Goal: Task Accomplishment & Management: Complete application form

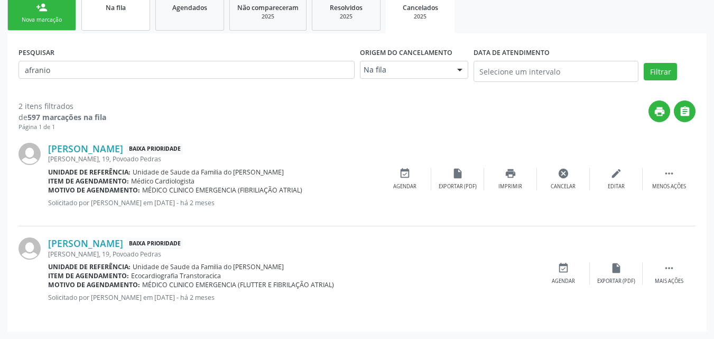
click at [111, 25] on link "Na fila" at bounding box center [115, 12] width 69 height 35
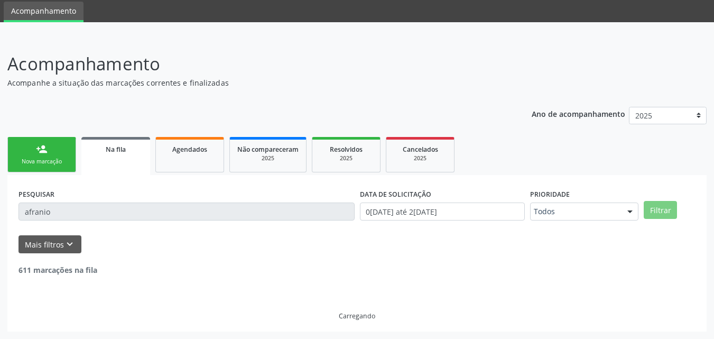
scroll to position [178, 0]
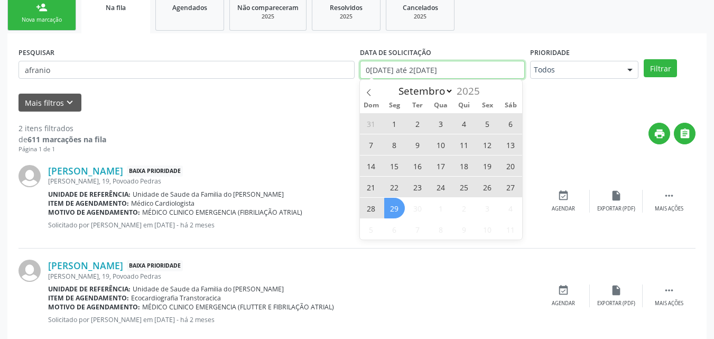
click at [413, 65] on input "0[DATE] até 2[DATE]" at bounding box center [442, 70] width 165 height 18
click at [394, 210] on span "29" at bounding box center [394, 208] width 21 height 21
type input "[DATE]"
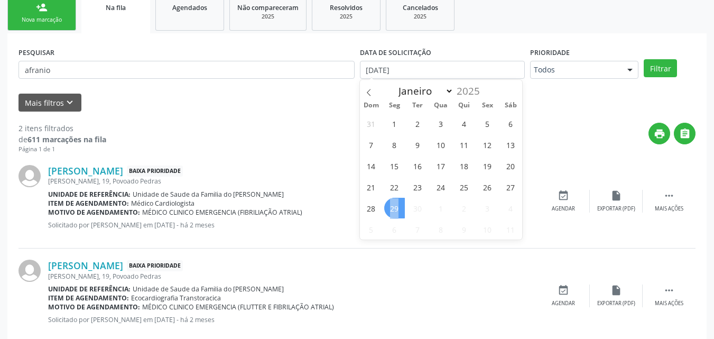
click at [394, 210] on span "29" at bounding box center [394, 208] width 21 height 21
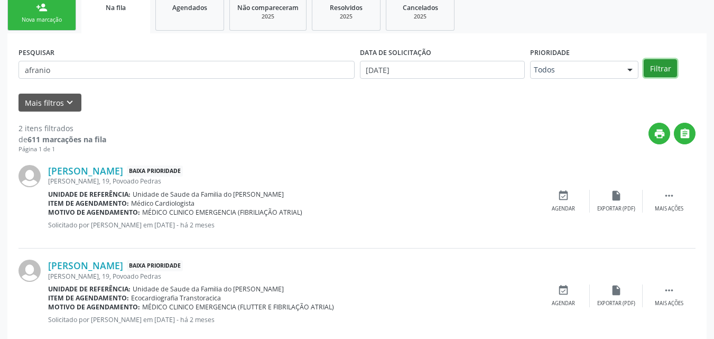
click at [668, 67] on button "Filtrar" at bounding box center [660, 68] width 33 height 18
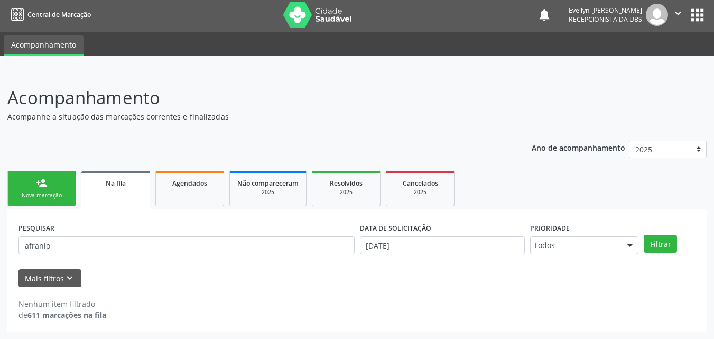
scroll to position [2, 0]
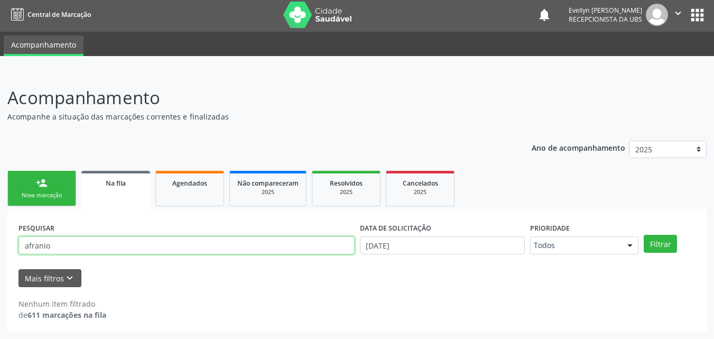
click at [333, 246] on input "afranio" at bounding box center [186, 245] width 336 height 18
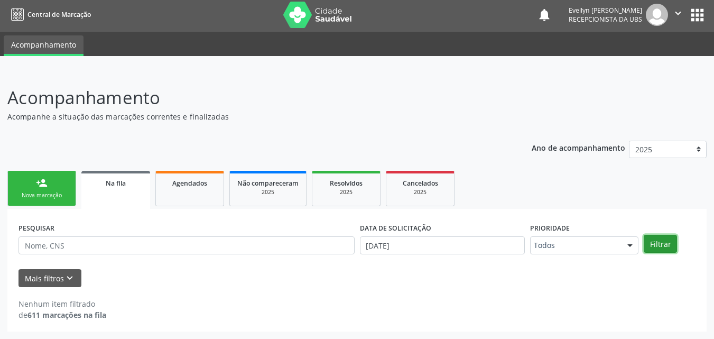
click at [668, 241] on button "Filtrar" at bounding box center [660, 244] width 33 height 18
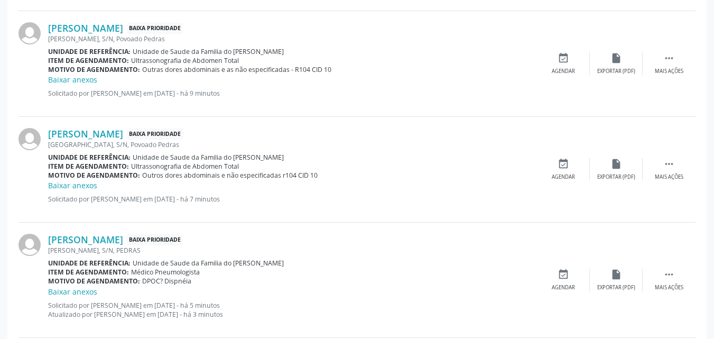
scroll to position [1499, 0]
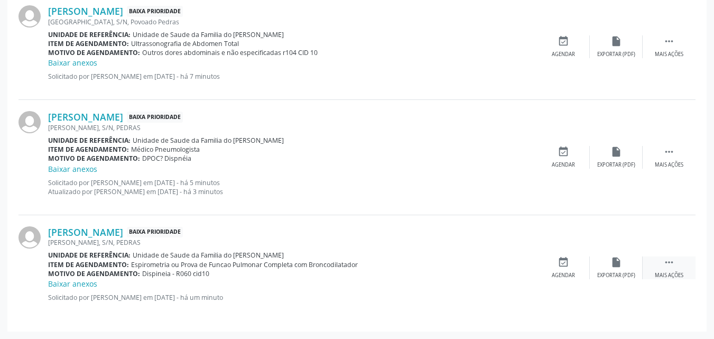
click at [675, 260] on div " Mais ações" at bounding box center [669, 267] width 53 height 23
click at [617, 266] on icon "edit" at bounding box center [616, 262] width 12 height 12
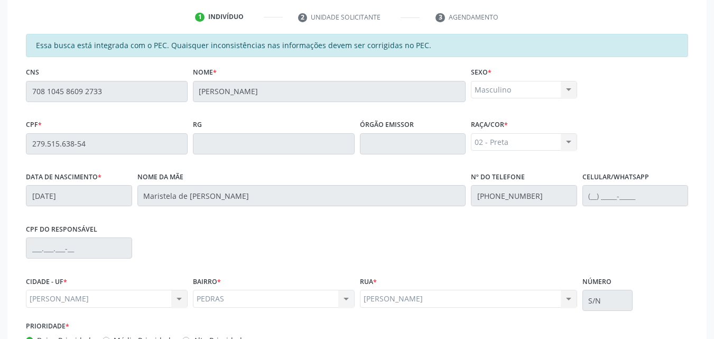
scroll to position [294, 0]
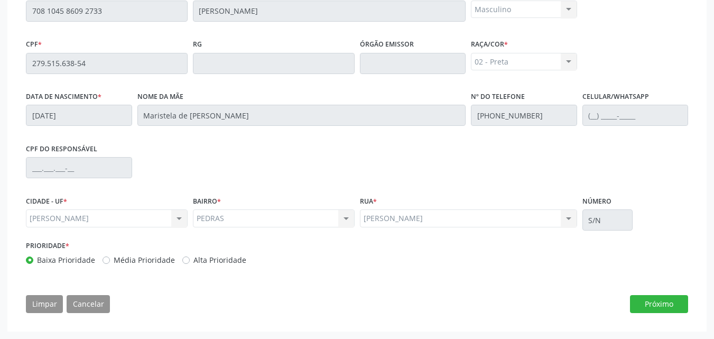
click at [649, 314] on div "Essa busca está integrada com o PEC. Quaisquer inconsistências nas informações …" at bounding box center [356, 136] width 677 height 367
click at [649, 305] on button "Próximo" at bounding box center [659, 304] width 58 height 18
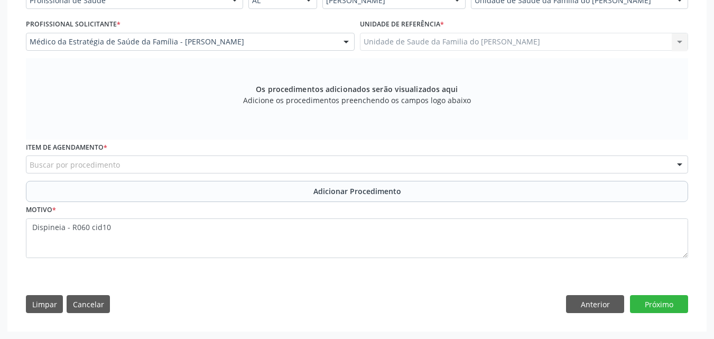
scroll to position [272, 0]
click at [579, 170] on div "Buscar por procedimento" at bounding box center [357, 164] width 662 height 18
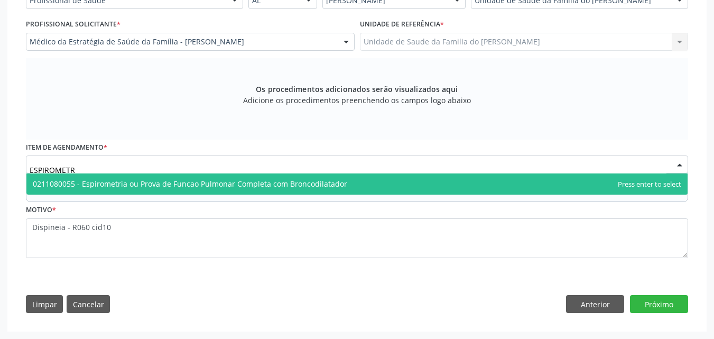
type input "ESPIROMETRI"
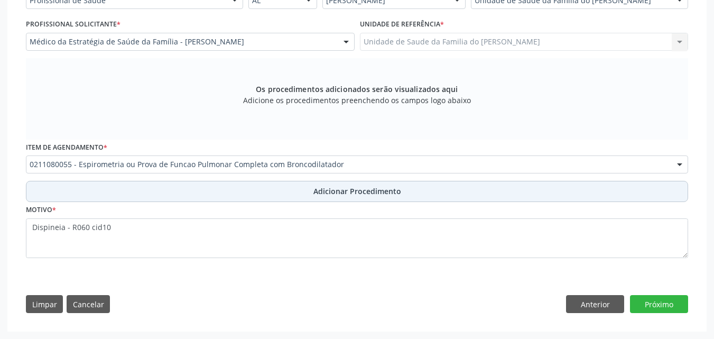
click at [614, 199] on button "Adicionar Procedimento" at bounding box center [357, 191] width 662 height 21
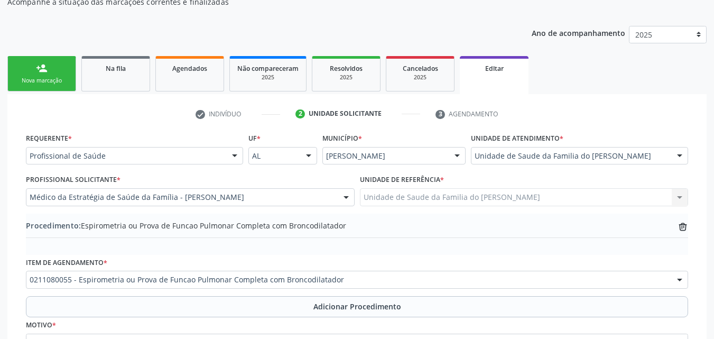
scroll to position [108, 0]
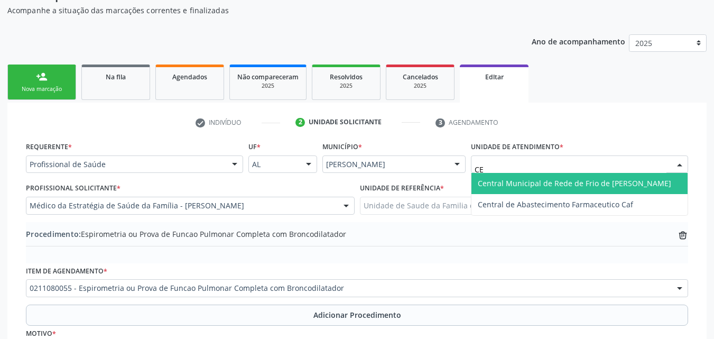
type input "C"
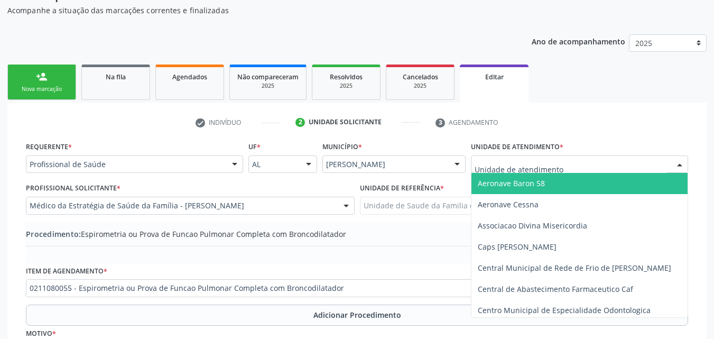
type input "R"
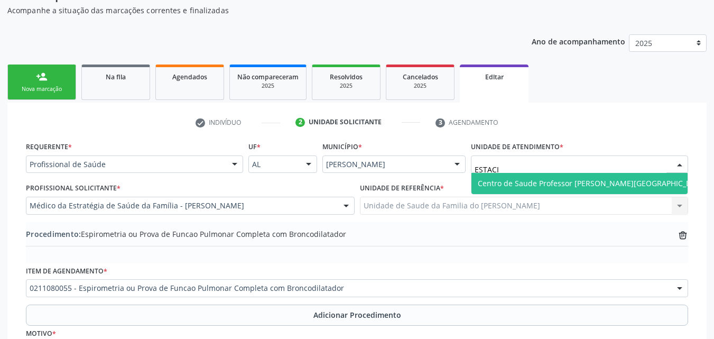
type input "ESTACIO"
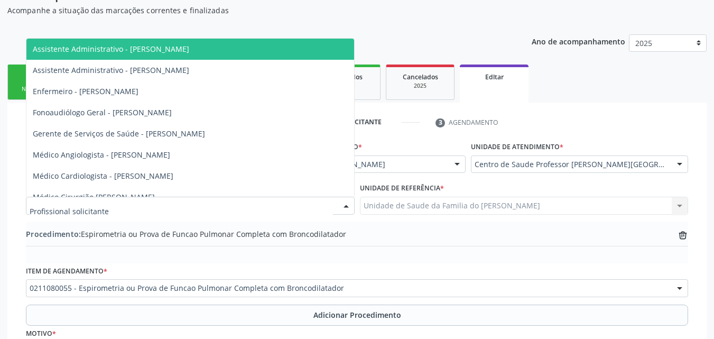
click at [237, 200] on div at bounding box center [190, 206] width 329 height 18
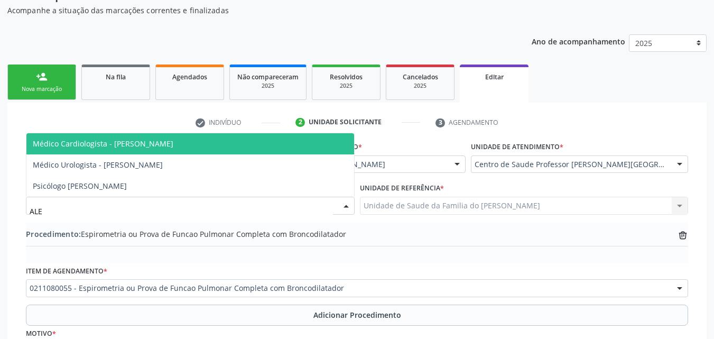
type input "[PERSON_NAME]"
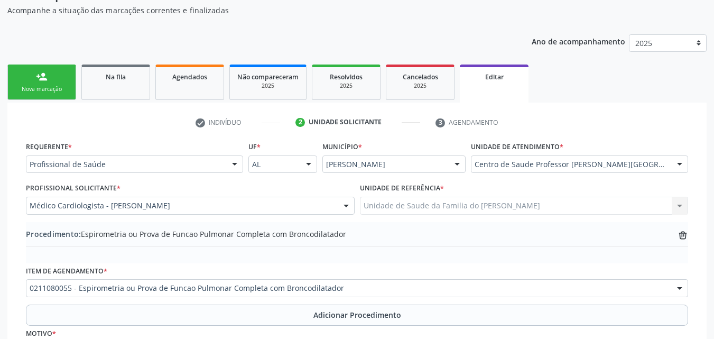
scroll to position [232, 0]
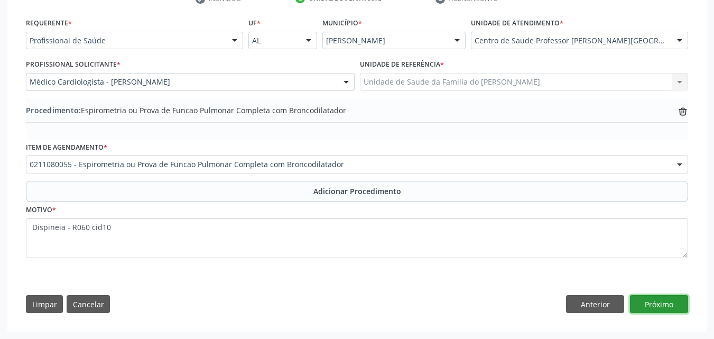
click at [669, 303] on button "Próximo" at bounding box center [659, 304] width 58 height 18
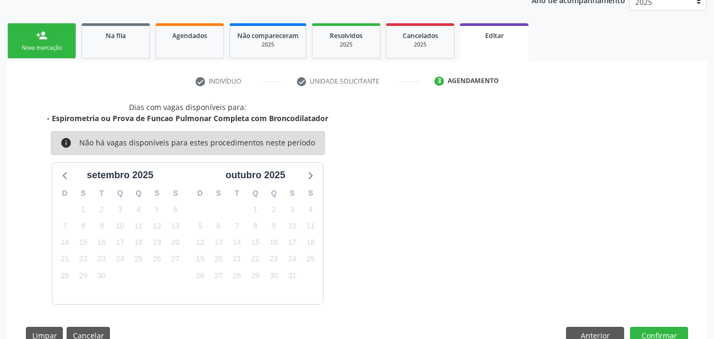
scroll to position [181, 0]
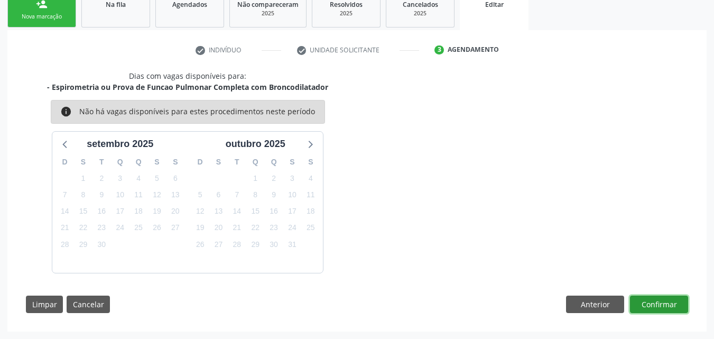
click at [649, 306] on button "Confirmar" at bounding box center [659, 304] width 58 height 18
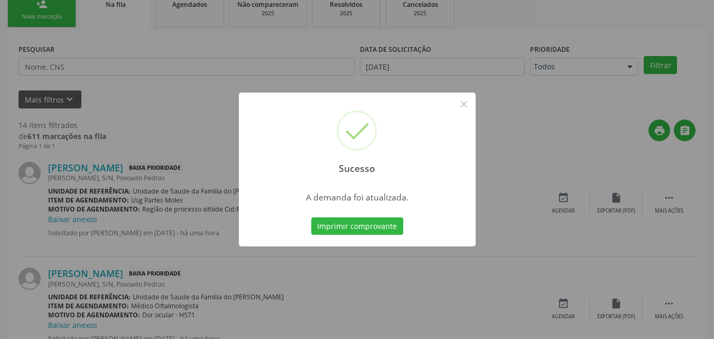
scroll to position [25, 0]
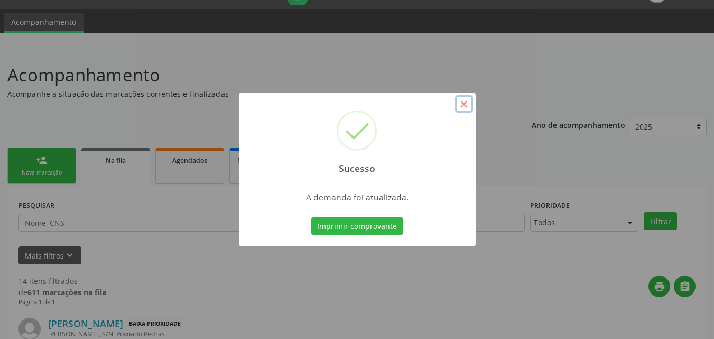
click at [463, 106] on button "×" at bounding box center [464, 104] width 18 height 18
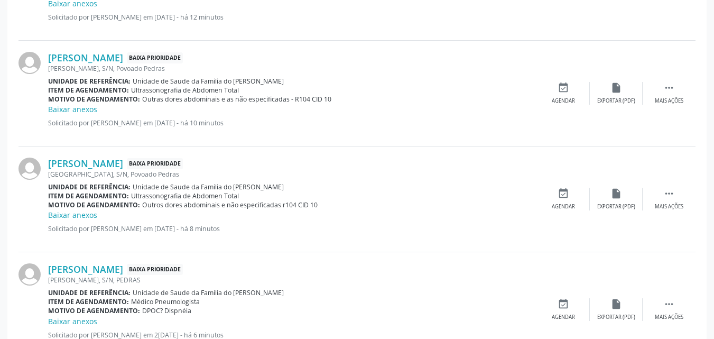
scroll to position [1508, 0]
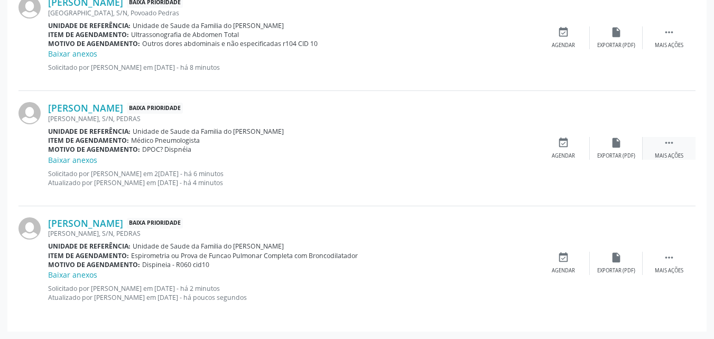
click at [671, 154] on div "Mais ações" at bounding box center [669, 155] width 29 height 7
click at [612, 151] on div "edit Editar" at bounding box center [616, 148] width 53 height 23
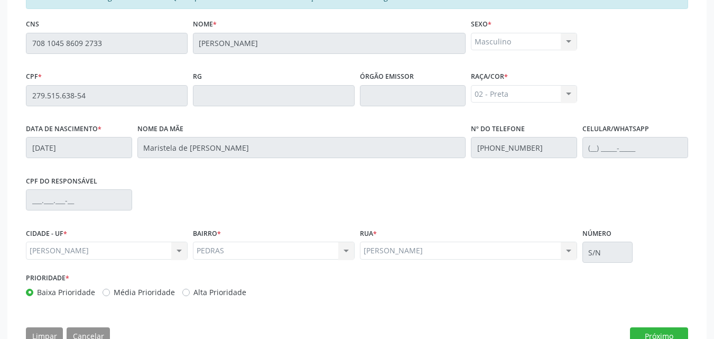
scroll to position [294, 0]
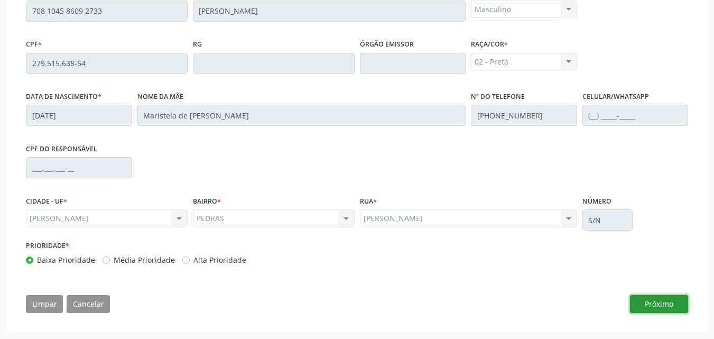
click at [656, 308] on button "Próximo" at bounding box center [659, 304] width 58 height 18
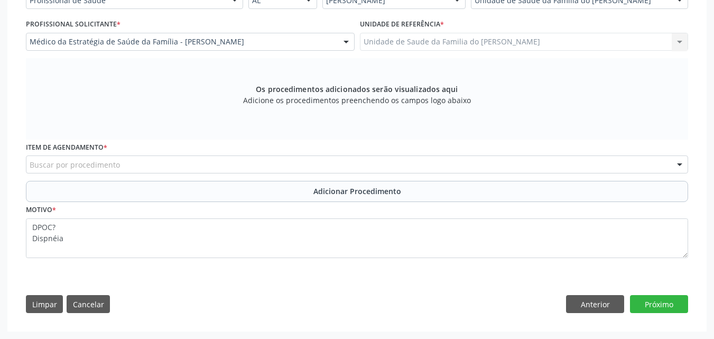
scroll to position [187, 0]
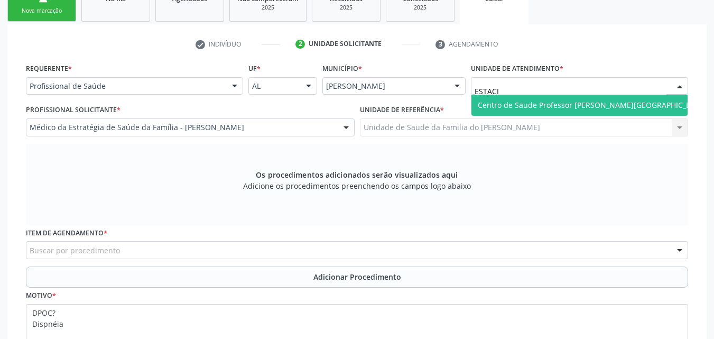
type input "ESTACIO"
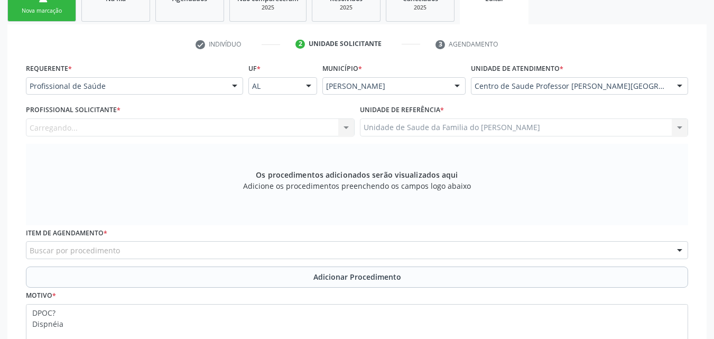
click at [261, 129] on div "Carregando... Assistente Administrativo - [PERSON_NAME] Assistente Administrati…" at bounding box center [190, 127] width 329 height 18
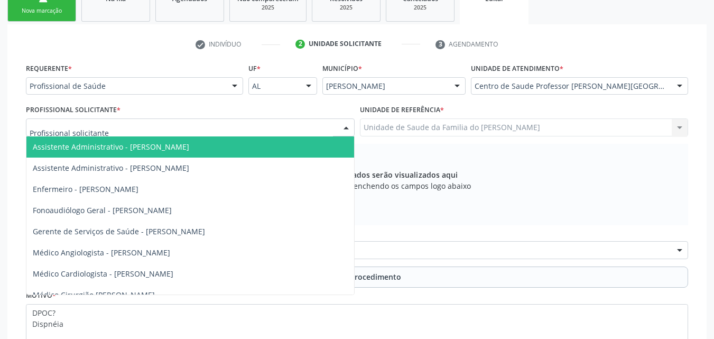
click at [261, 129] on div at bounding box center [190, 127] width 329 height 18
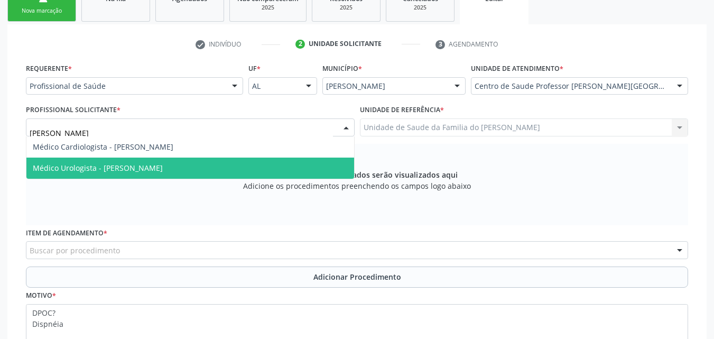
type input "[PERSON_NAME]"
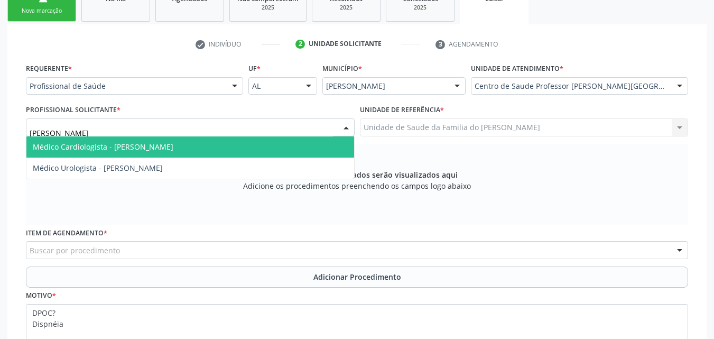
click at [219, 147] on span "Médico Cardiologista - [PERSON_NAME]" at bounding box center [190, 146] width 328 height 21
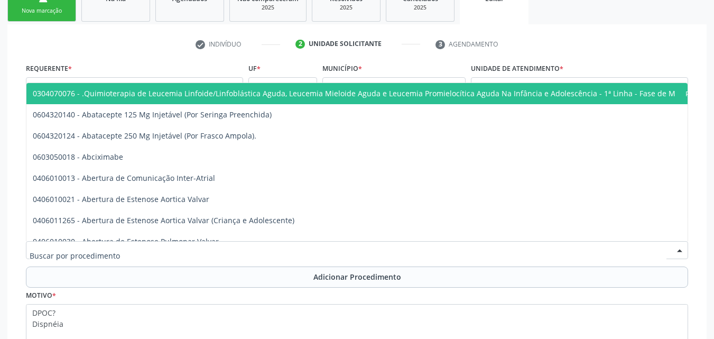
click at [265, 243] on div at bounding box center [357, 250] width 662 height 18
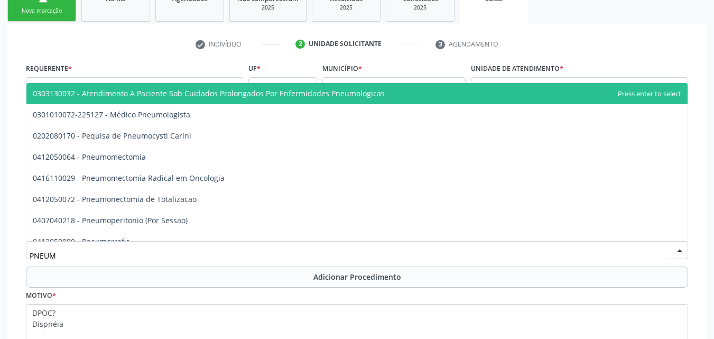
type input "PNEUMO"
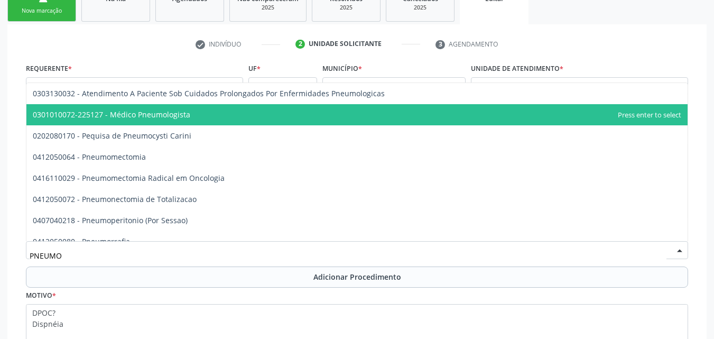
click at [228, 110] on span "0301010072-225127 - Médico Pneumologista" at bounding box center [356, 114] width 661 height 21
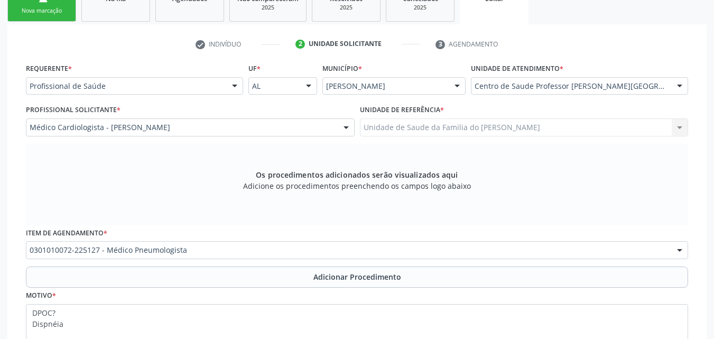
scroll to position [272, 0]
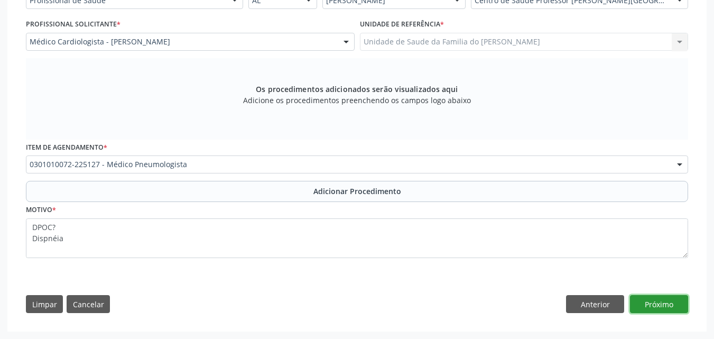
click at [673, 300] on button "Próximo" at bounding box center [659, 304] width 58 height 18
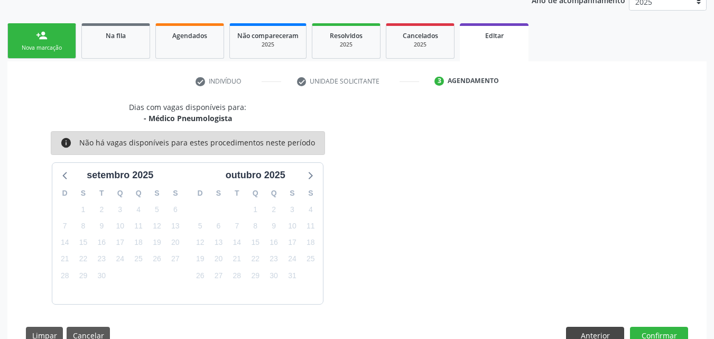
scroll to position [181, 0]
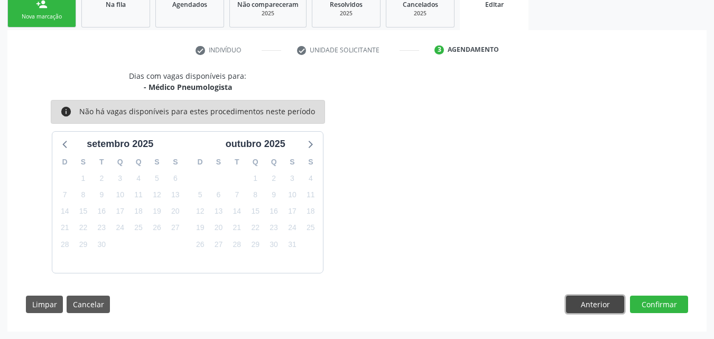
click at [588, 304] on button "Anterior" at bounding box center [595, 304] width 58 height 18
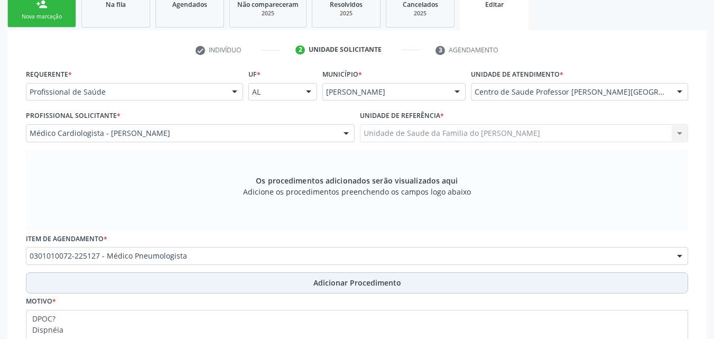
click at [463, 281] on button "Adicionar Procedimento" at bounding box center [357, 282] width 662 height 21
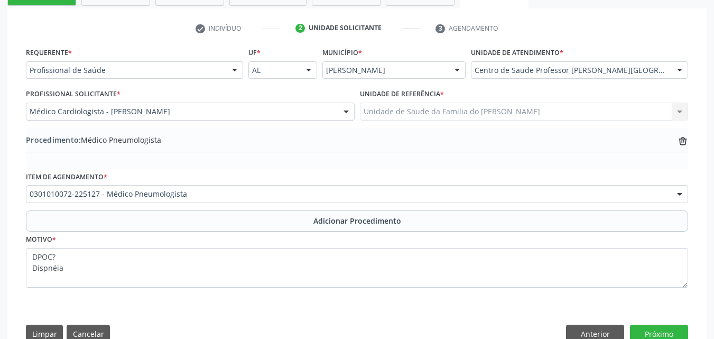
scroll to position [232, 0]
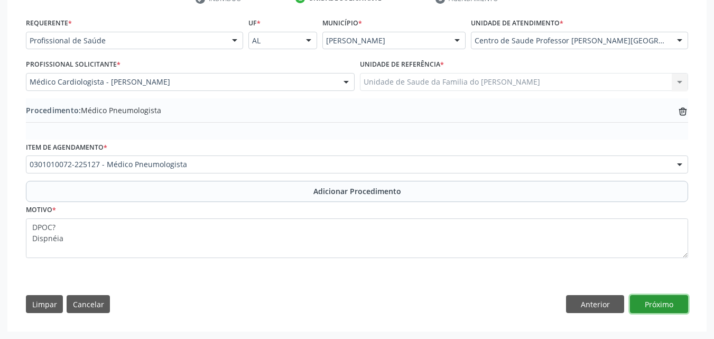
click at [656, 298] on button "Próximo" at bounding box center [659, 304] width 58 height 18
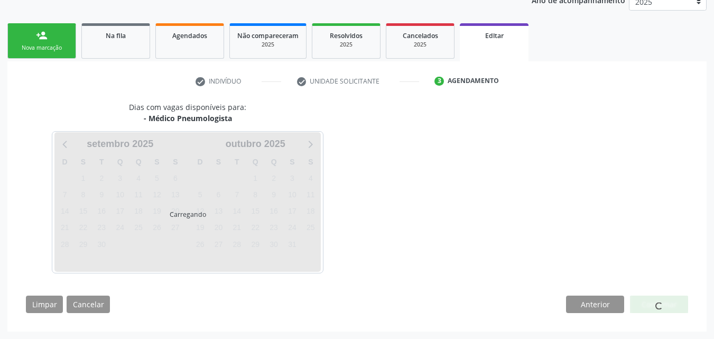
scroll to position [181, 0]
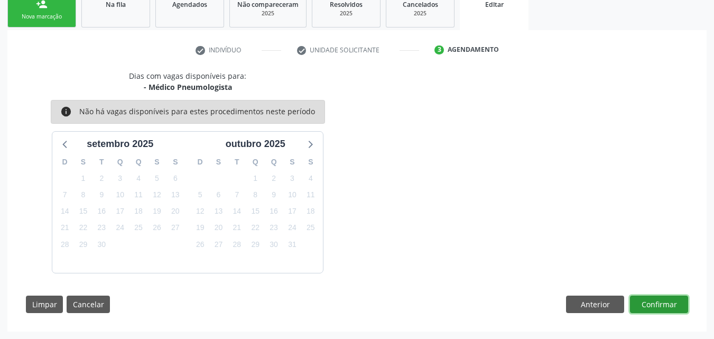
click at [679, 300] on button "Confirmar" at bounding box center [659, 304] width 58 height 18
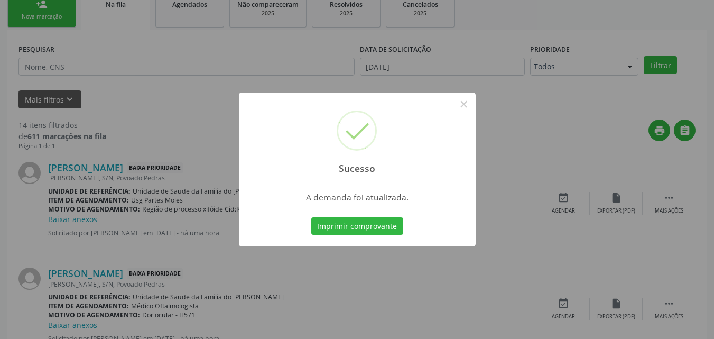
scroll to position [25, 0]
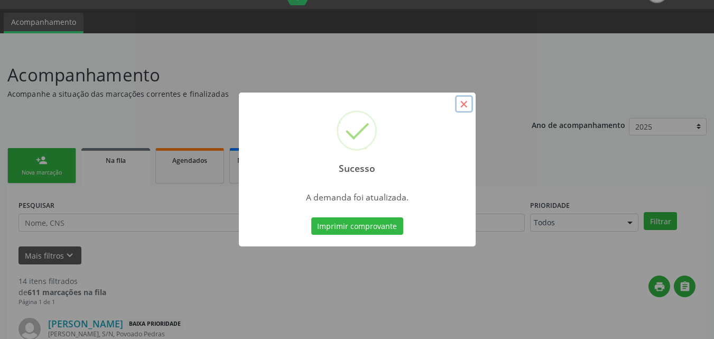
click at [464, 98] on button "×" at bounding box center [464, 104] width 18 height 18
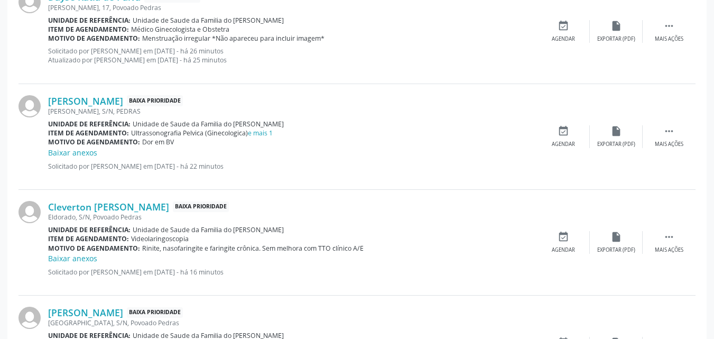
scroll to position [1007, 0]
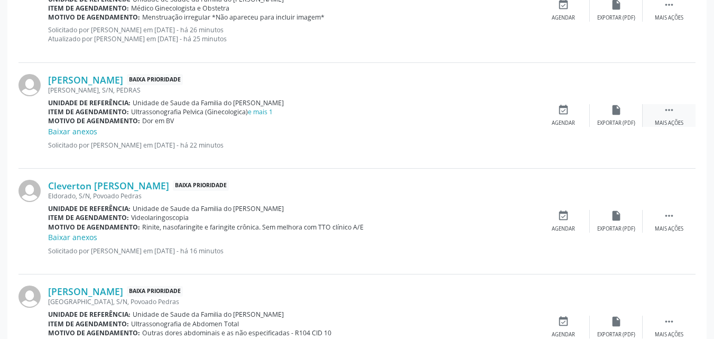
click at [664, 118] on div " Mais ações" at bounding box center [669, 115] width 53 height 23
click at [613, 114] on icon "edit" at bounding box center [616, 110] width 12 height 12
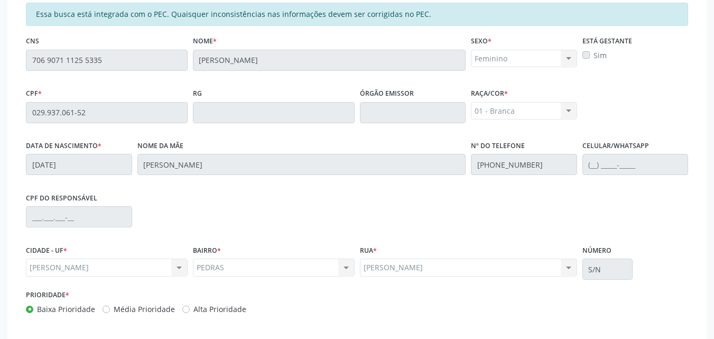
scroll to position [294, 0]
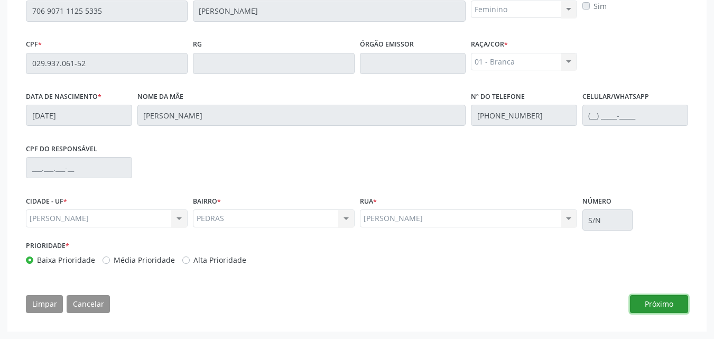
click at [667, 298] on button "Próximo" at bounding box center [659, 304] width 58 height 18
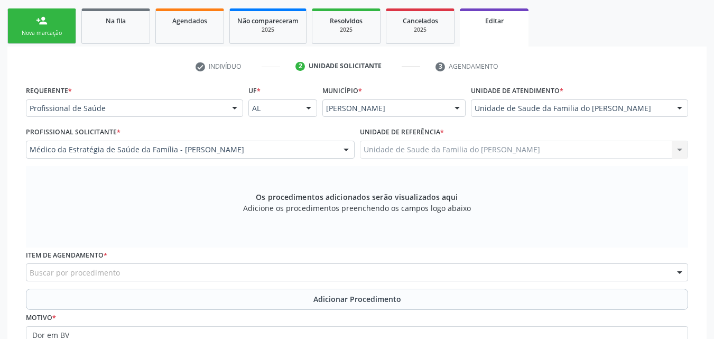
scroll to position [161, 0]
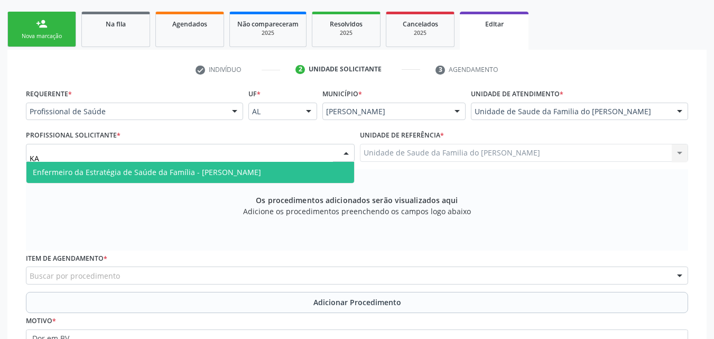
type input "KAR"
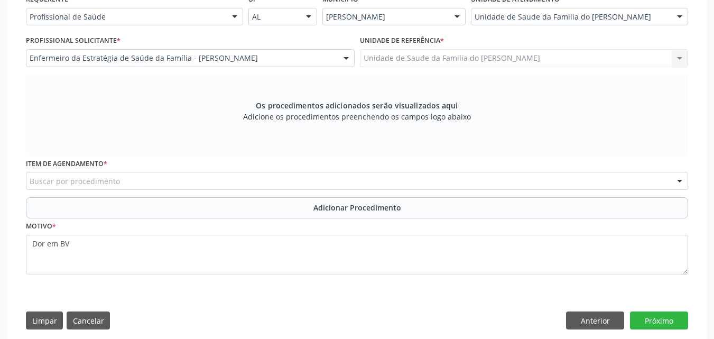
scroll to position [272, 0]
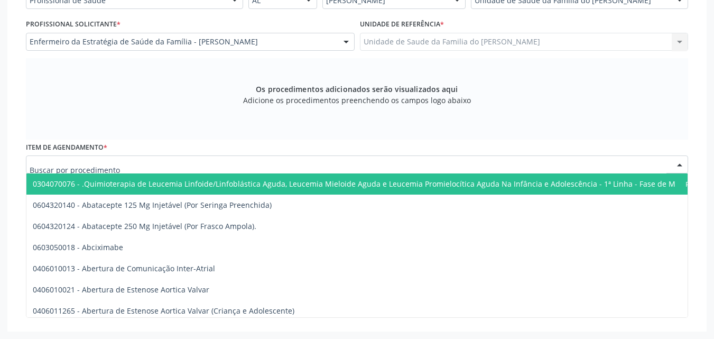
click at [461, 156] on div at bounding box center [357, 164] width 662 height 18
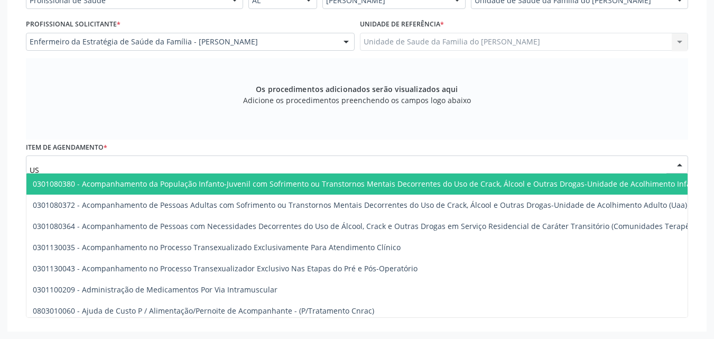
type input "U"
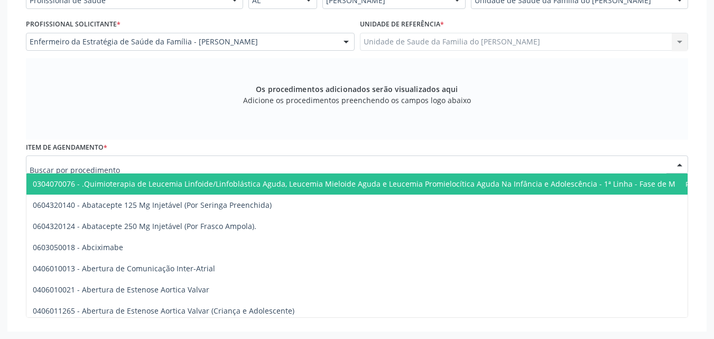
type input "T"
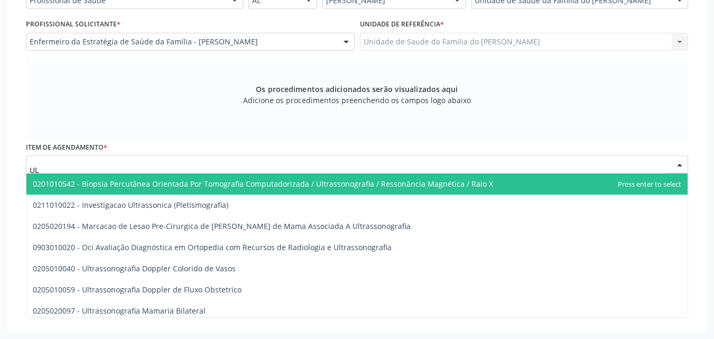
type input "U"
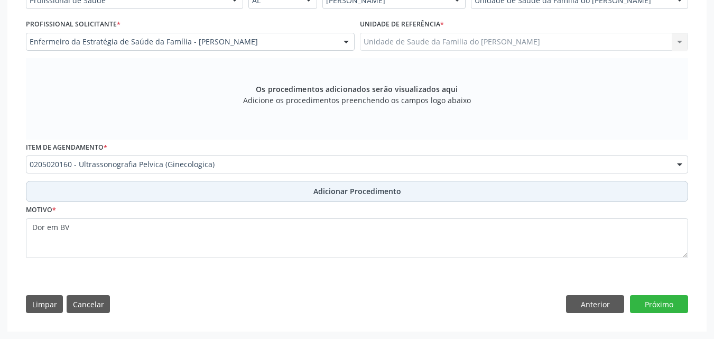
click at [449, 198] on button "Adicionar Procedimento" at bounding box center [357, 191] width 662 height 21
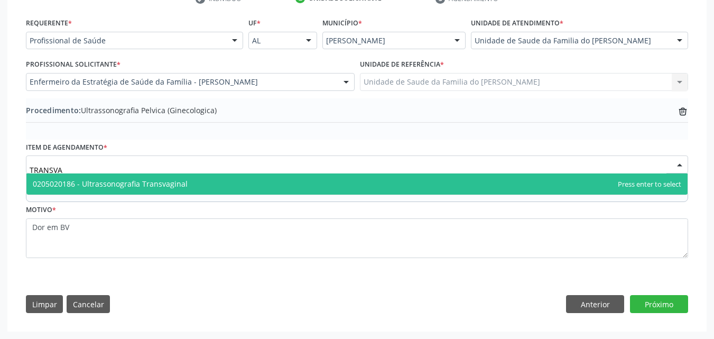
type input "TRANSVAG"
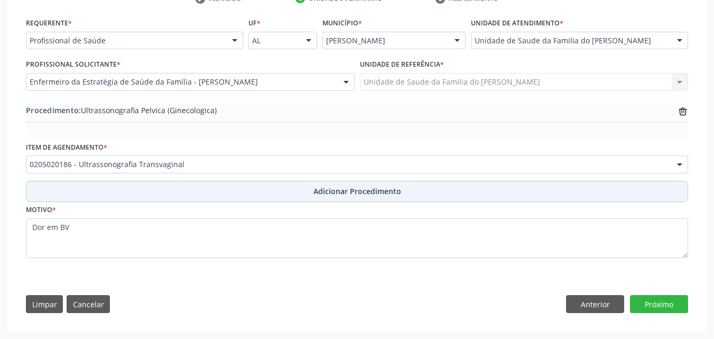
click at [442, 191] on button "Adicionar Procedimento" at bounding box center [357, 191] width 662 height 21
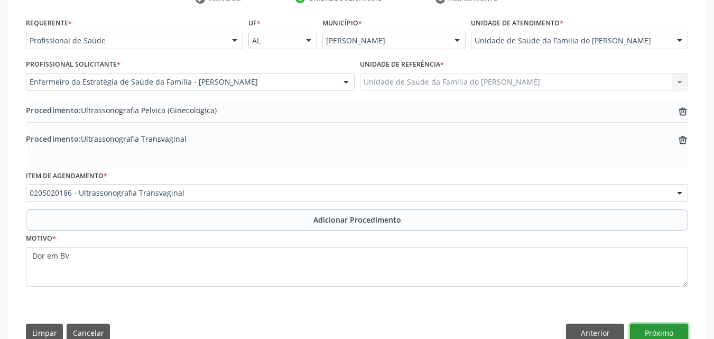
click at [667, 332] on button "Próximo" at bounding box center [659, 332] width 58 height 18
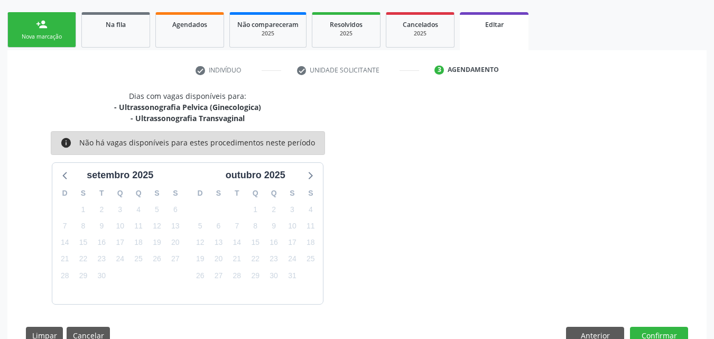
scroll to position [192, 0]
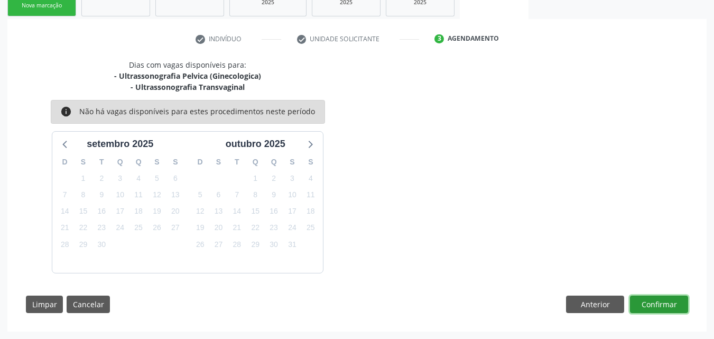
click at [673, 302] on button "Confirmar" at bounding box center [659, 304] width 58 height 18
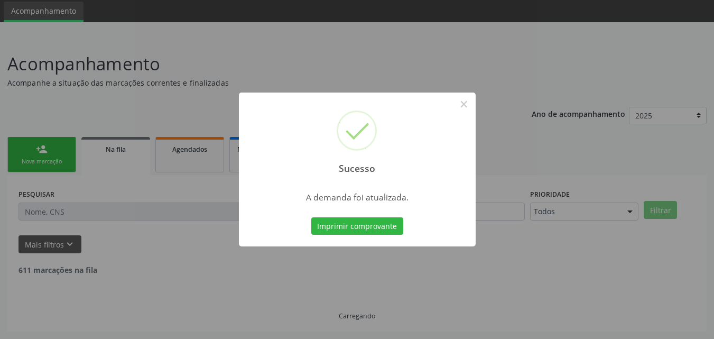
scroll to position [25, 0]
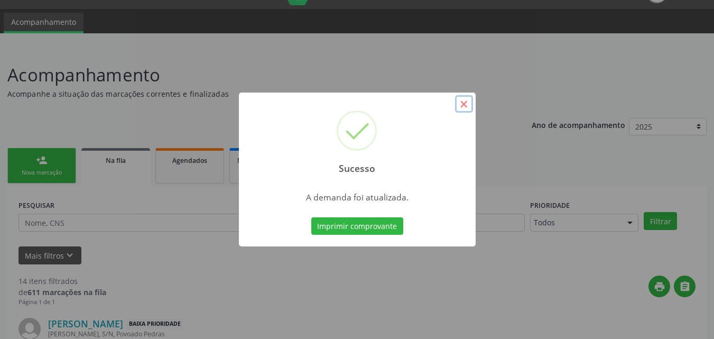
click at [464, 100] on button "×" at bounding box center [464, 104] width 18 height 18
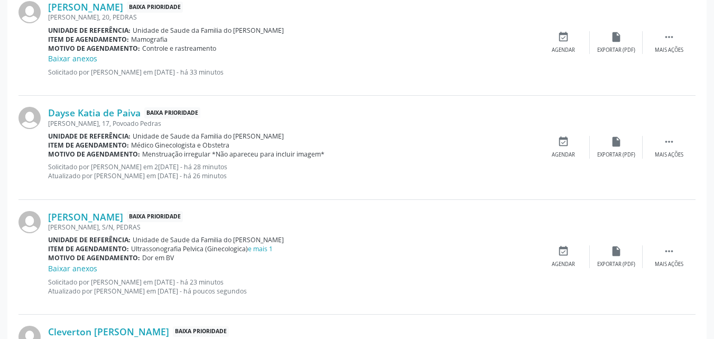
scroll to position [861, 0]
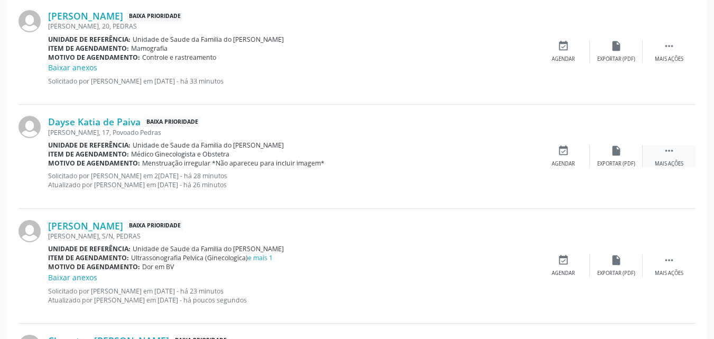
click at [677, 151] on div " Mais ações" at bounding box center [669, 156] width 53 height 23
click at [614, 153] on icon "edit" at bounding box center [616, 151] width 12 height 12
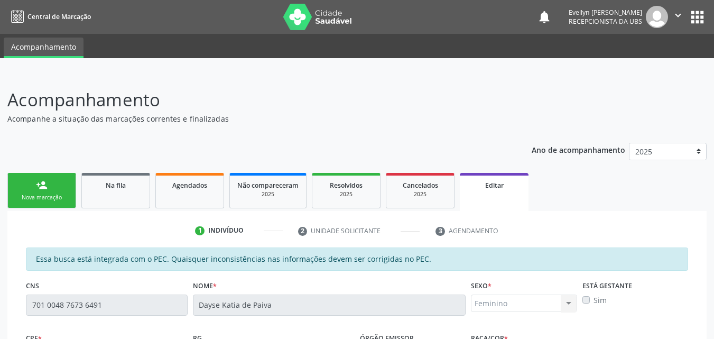
scroll to position [294, 0]
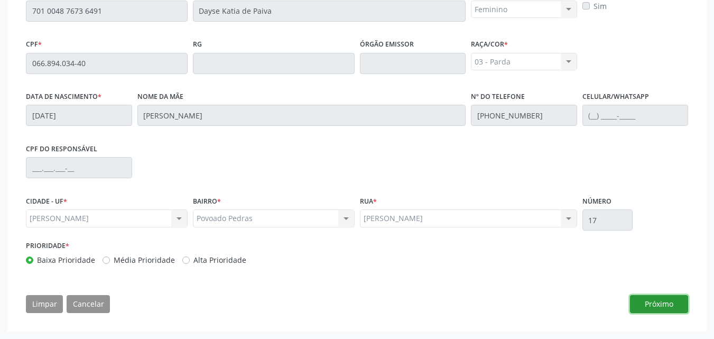
click at [671, 303] on button "Próximo" at bounding box center [659, 304] width 58 height 18
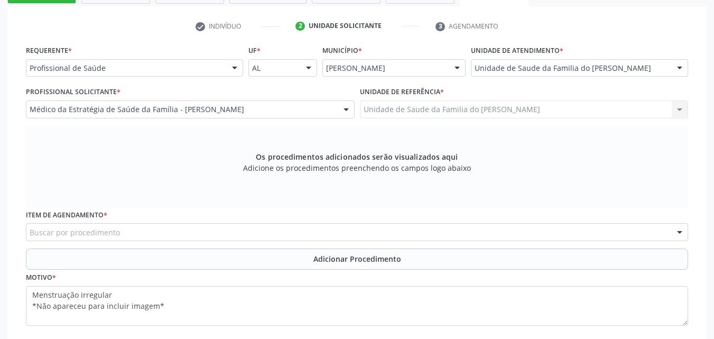
scroll to position [181, 0]
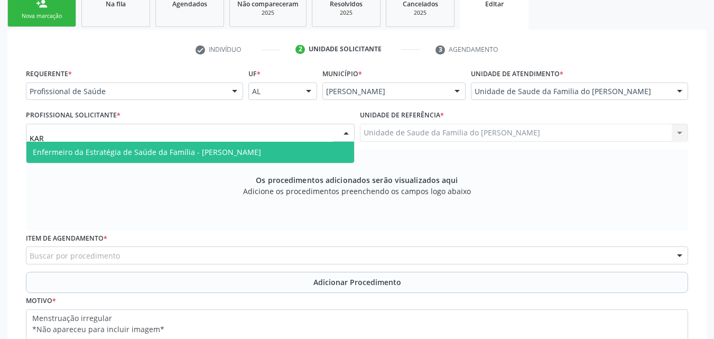
type input "[PERSON_NAME]"
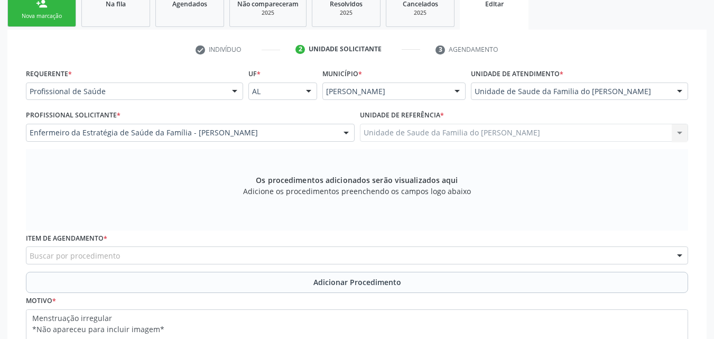
click at [274, 257] on div "Buscar por procedimento" at bounding box center [357, 255] width 662 height 18
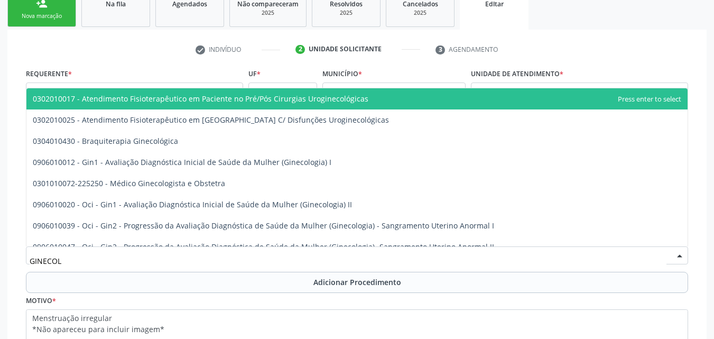
type input "GINECOLO"
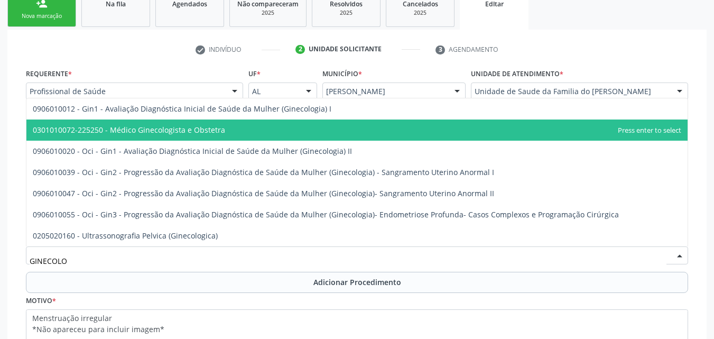
click at [213, 132] on span "0301010072-225250 - Médico Ginecologista e Obstetra" at bounding box center [129, 130] width 192 height 10
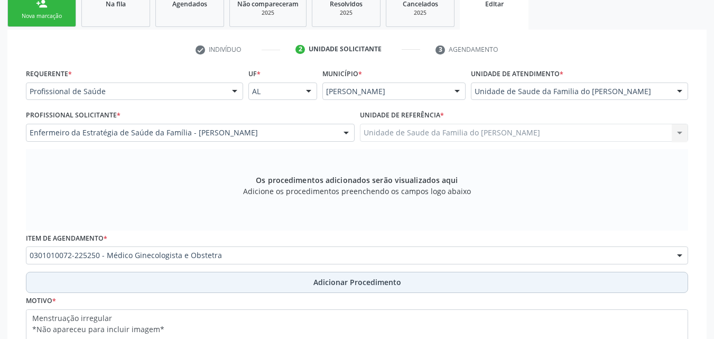
click at [226, 276] on button "Adicionar Procedimento" at bounding box center [357, 282] width 662 height 21
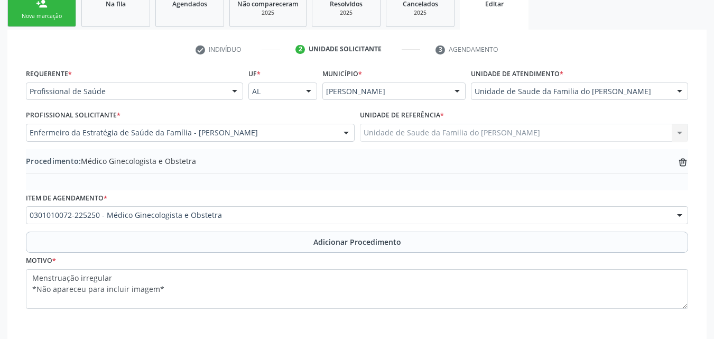
scroll to position [232, 0]
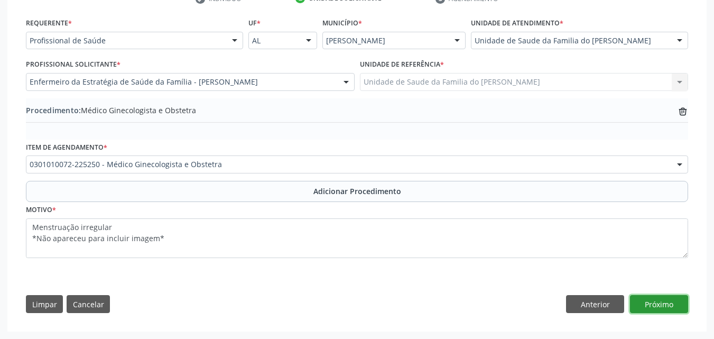
click at [679, 300] on button "Próximo" at bounding box center [659, 304] width 58 height 18
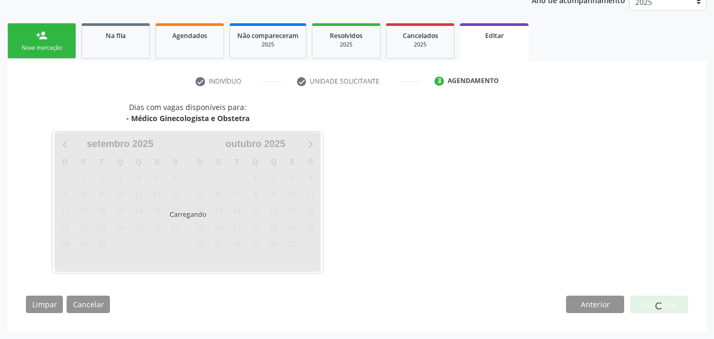
scroll to position [181, 0]
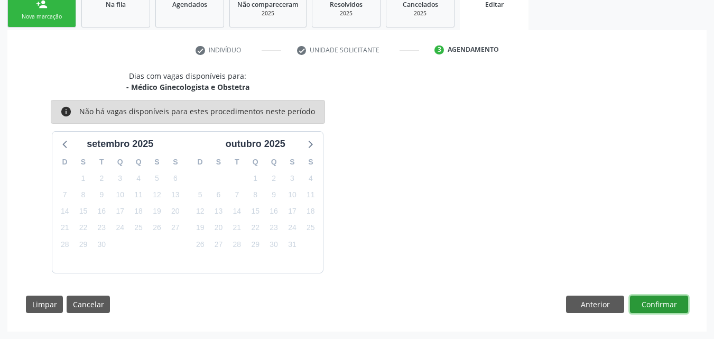
click at [679, 300] on button "Confirmar" at bounding box center [659, 304] width 58 height 18
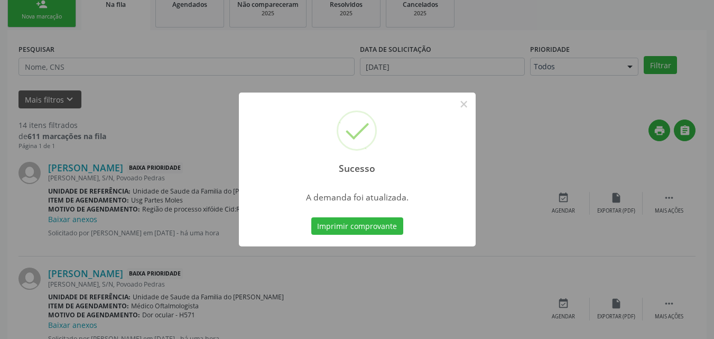
scroll to position [25, 0]
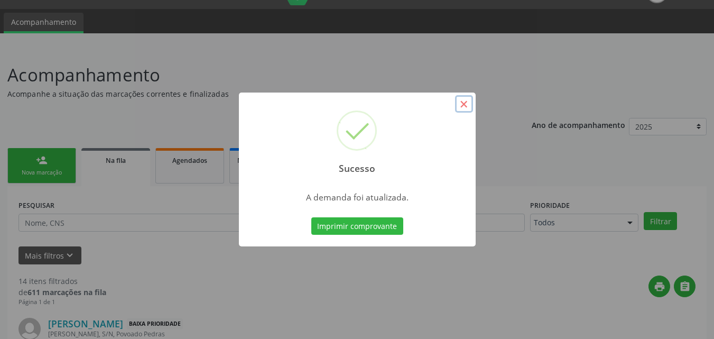
click at [465, 104] on button "×" at bounding box center [464, 104] width 18 height 18
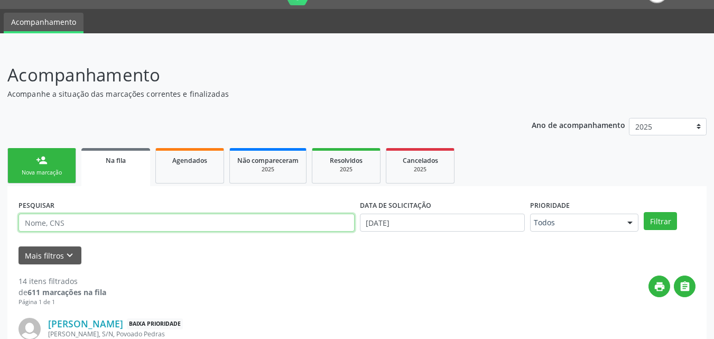
click at [82, 221] on input "text" at bounding box center [186, 222] width 336 height 18
type input "SANDR"
click at [644, 212] on button "Filtrar" at bounding box center [660, 221] width 33 height 18
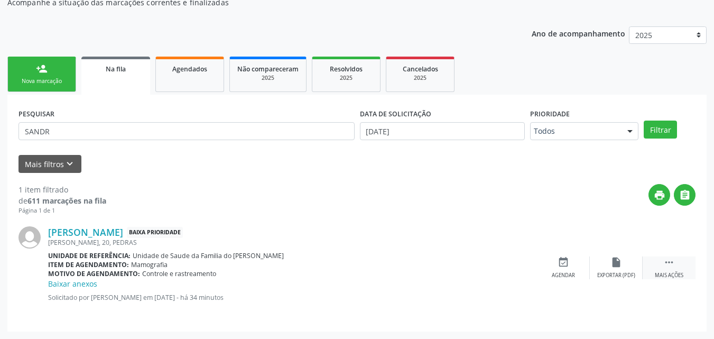
click at [657, 276] on div "Mais ações" at bounding box center [669, 275] width 29 height 7
click at [619, 268] on icon "edit" at bounding box center [616, 262] width 12 height 12
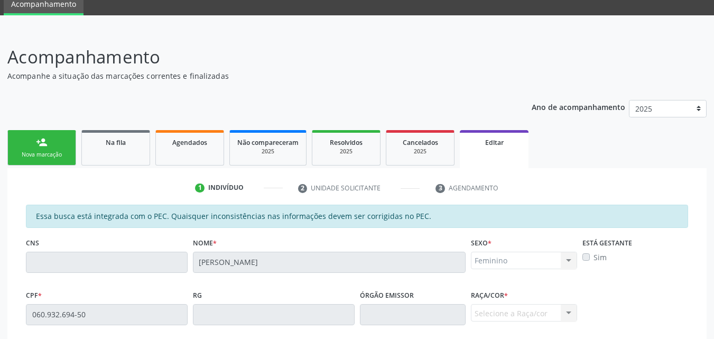
scroll to position [20, 0]
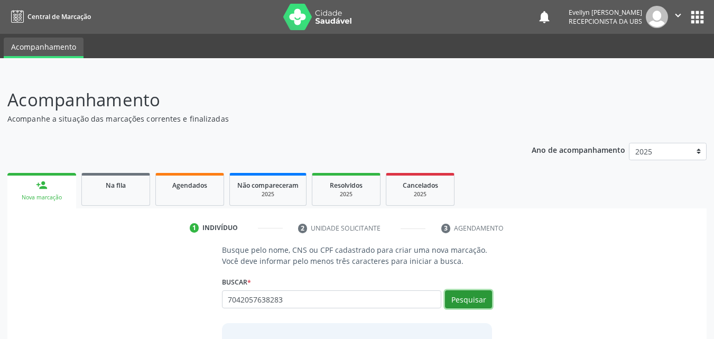
click at [462, 301] on button "Pesquisar" at bounding box center [468, 299] width 47 height 18
click at [392, 296] on input "7042057638283" at bounding box center [332, 299] width 220 height 18
type input "70420576382836"
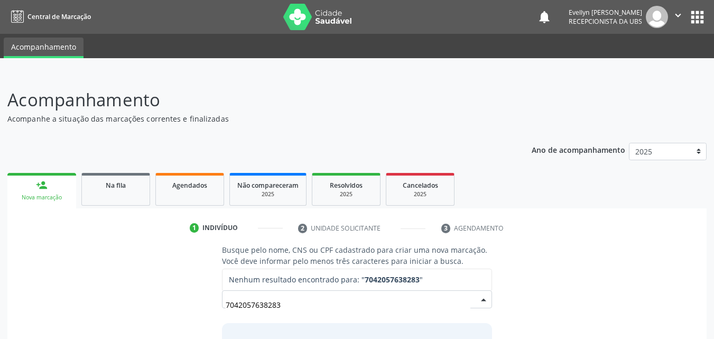
click at [407, 298] on input "7042057638283" at bounding box center [348, 304] width 245 height 21
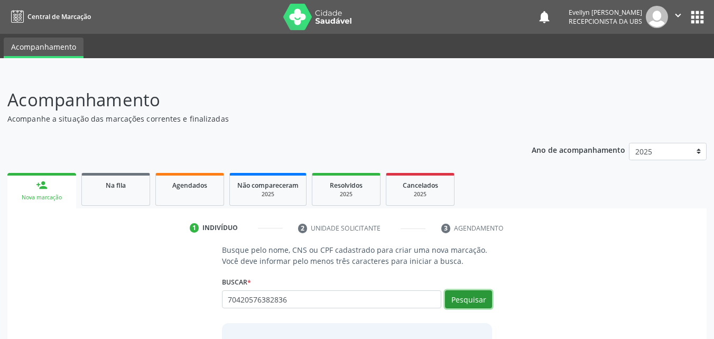
click at [472, 294] on button "Pesquisar" at bounding box center [468, 299] width 47 height 18
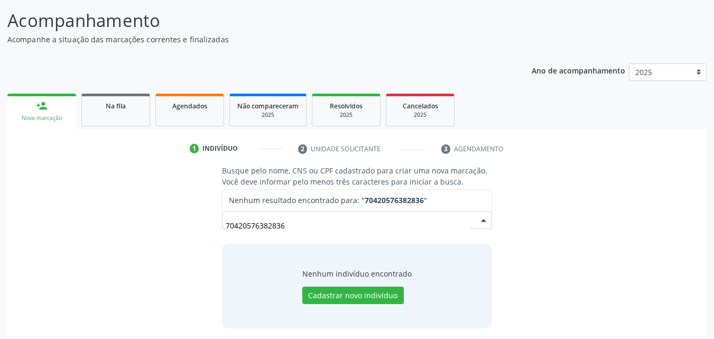
scroll to position [83, 0]
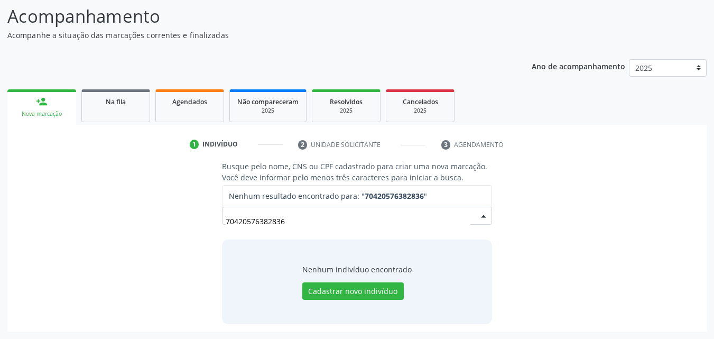
click at [241, 219] on input "70420576382836" at bounding box center [348, 220] width 245 height 21
click at [249, 224] on input "70420576382836" at bounding box center [348, 220] width 245 height 21
click at [265, 223] on input "70420576382836" at bounding box center [348, 220] width 245 height 21
click at [275, 223] on input "70420576382836" at bounding box center [348, 220] width 245 height 21
click at [281, 224] on input "70420576382836" at bounding box center [348, 220] width 245 height 21
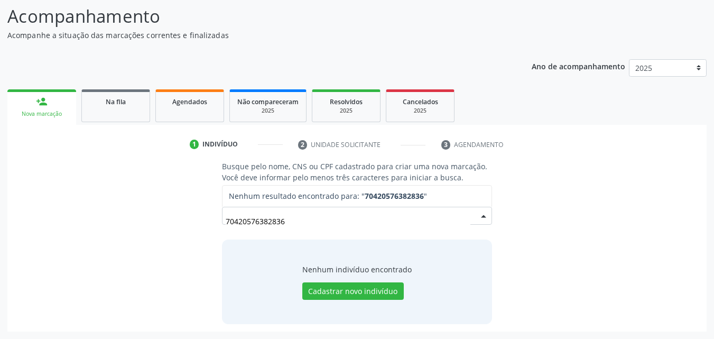
type input "704205763828386"
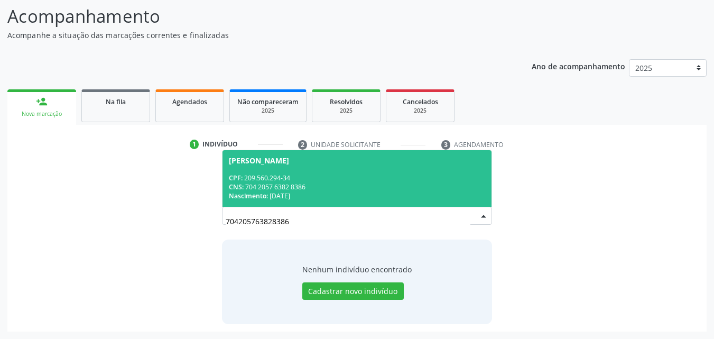
click at [444, 192] on div "Nascimento: 14/01/1958" at bounding box center [357, 195] width 257 height 9
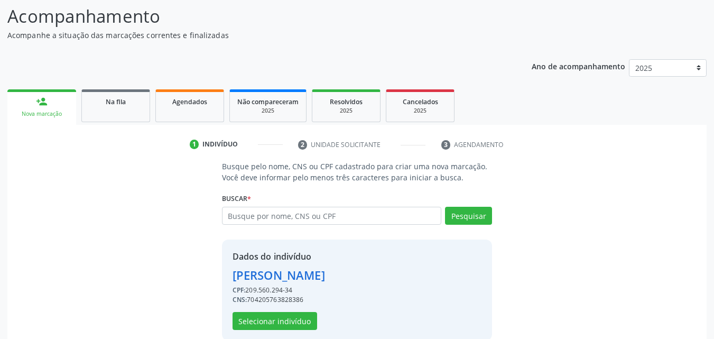
scroll to position [100, 0]
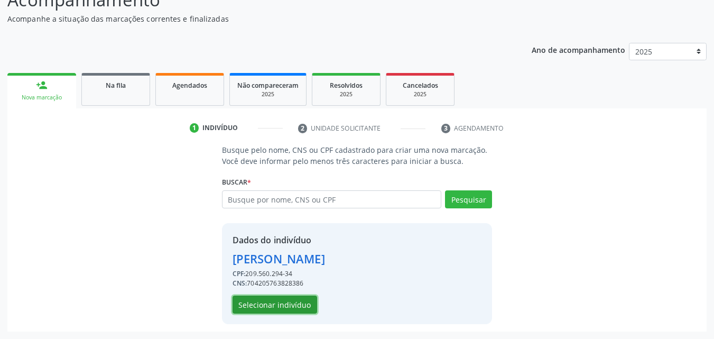
click at [267, 309] on button "Selecionar indivíduo" at bounding box center [275, 304] width 85 height 18
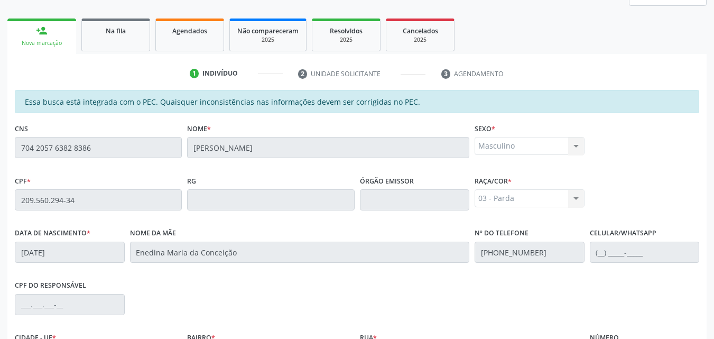
scroll to position [147, 0]
